Goal: Use online tool/utility: Utilize a website feature to perform a specific function

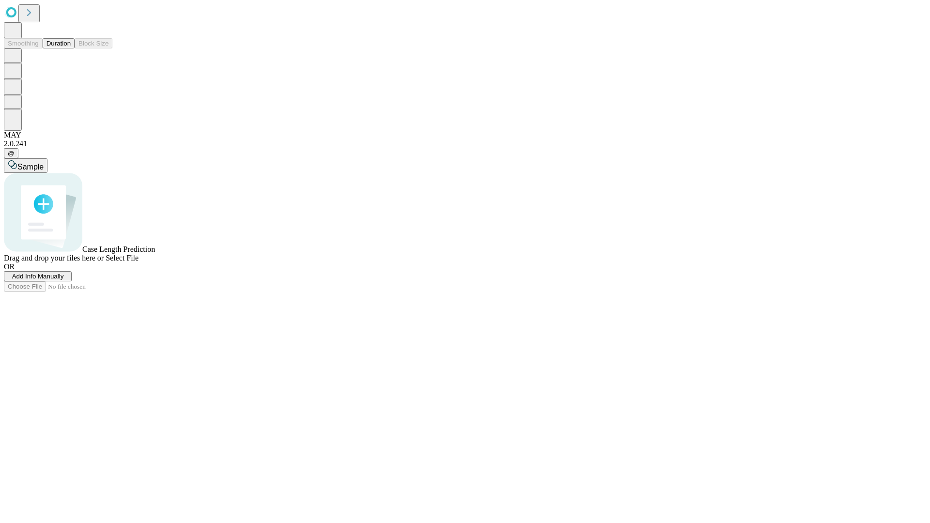
click at [71, 48] on button "Duration" at bounding box center [59, 43] width 32 height 10
click at [64, 280] on span "Add Info Manually" at bounding box center [38, 276] width 52 height 7
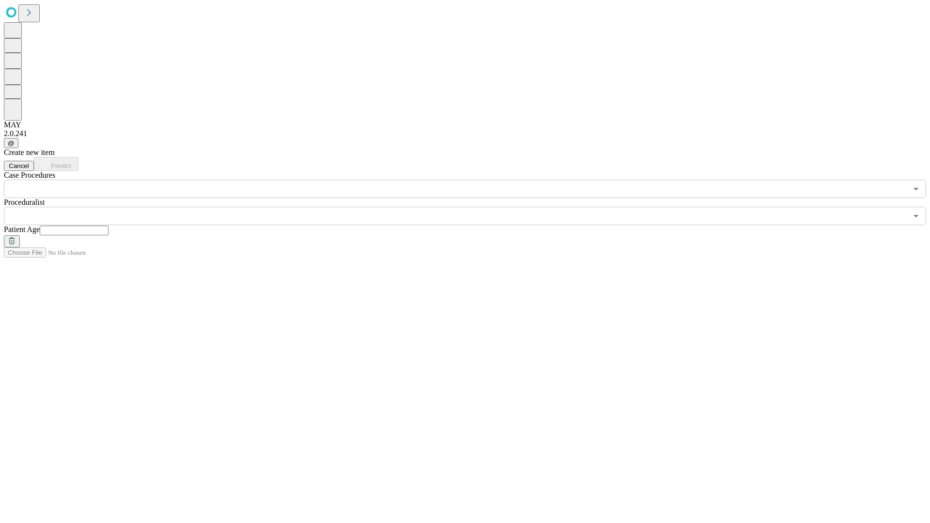
click at [109, 226] on input "text" at bounding box center [74, 231] width 69 height 10
type input "**"
click at [472, 207] on input "text" at bounding box center [455, 216] width 903 height 18
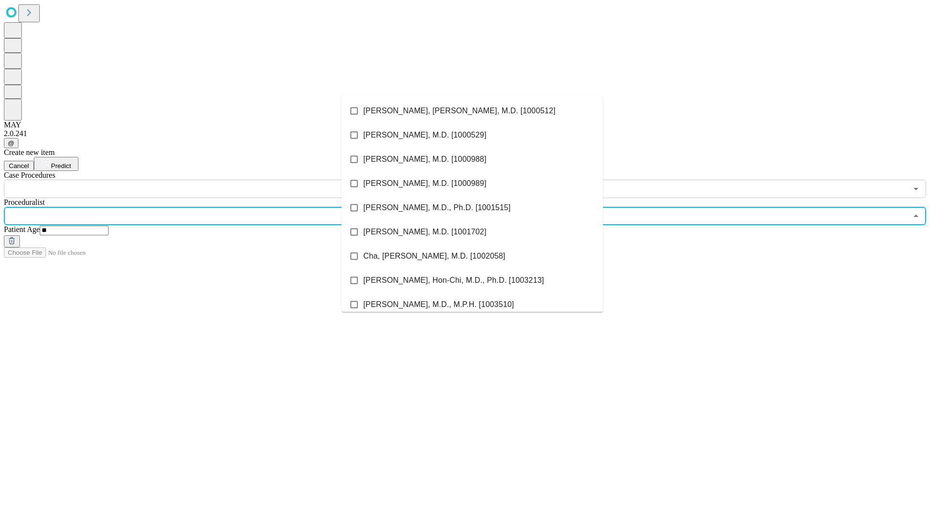
click at [472, 111] on li "[PERSON_NAME], [PERSON_NAME], M.D. [1000512]" at bounding box center [472, 111] width 262 height 24
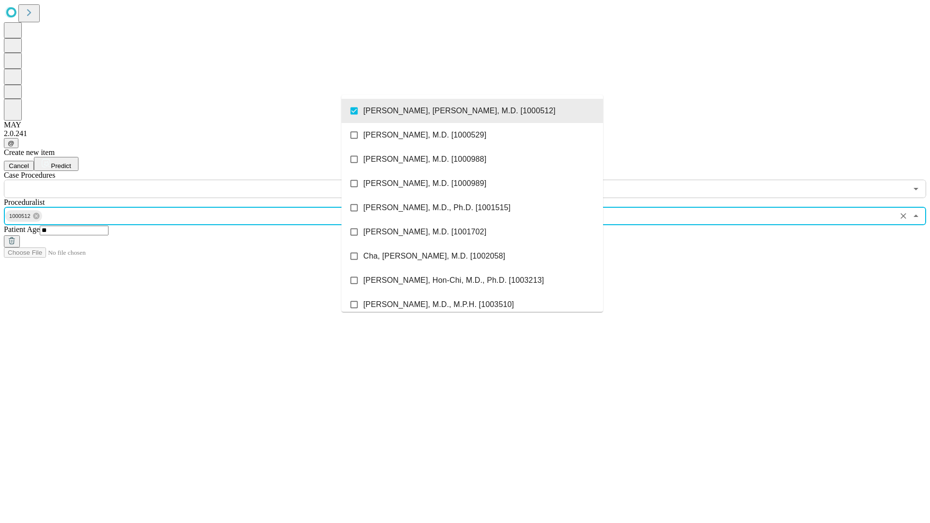
click at [203, 180] on input "text" at bounding box center [455, 189] width 903 height 18
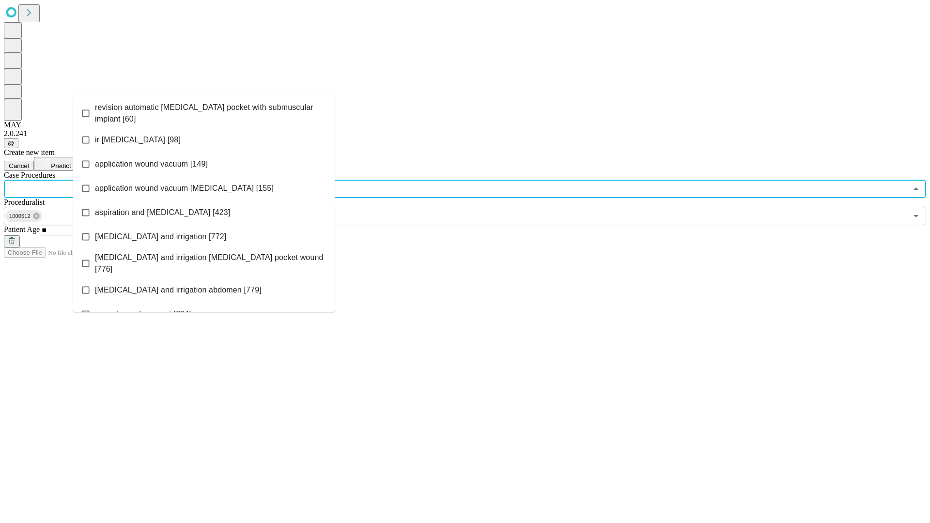
click at [204, 111] on span "revision automatic [MEDICAL_DATA] pocket with submuscular implant [60]" at bounding box center [211, 113] width 232 height 23
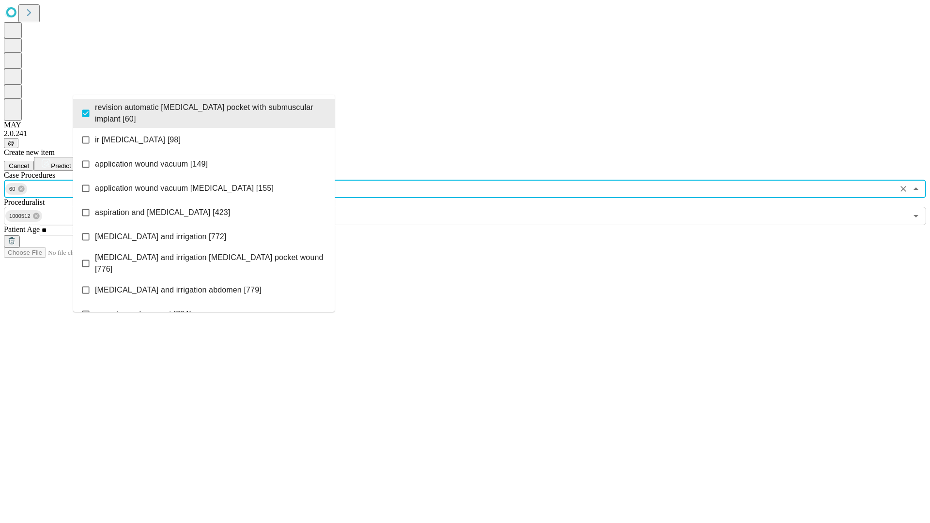
click at [71, 162] on span "Predict" at bounding box center [61, 165] width 20 height 7
